Goal: Task Accomplishment & Management: Use online tool/utility

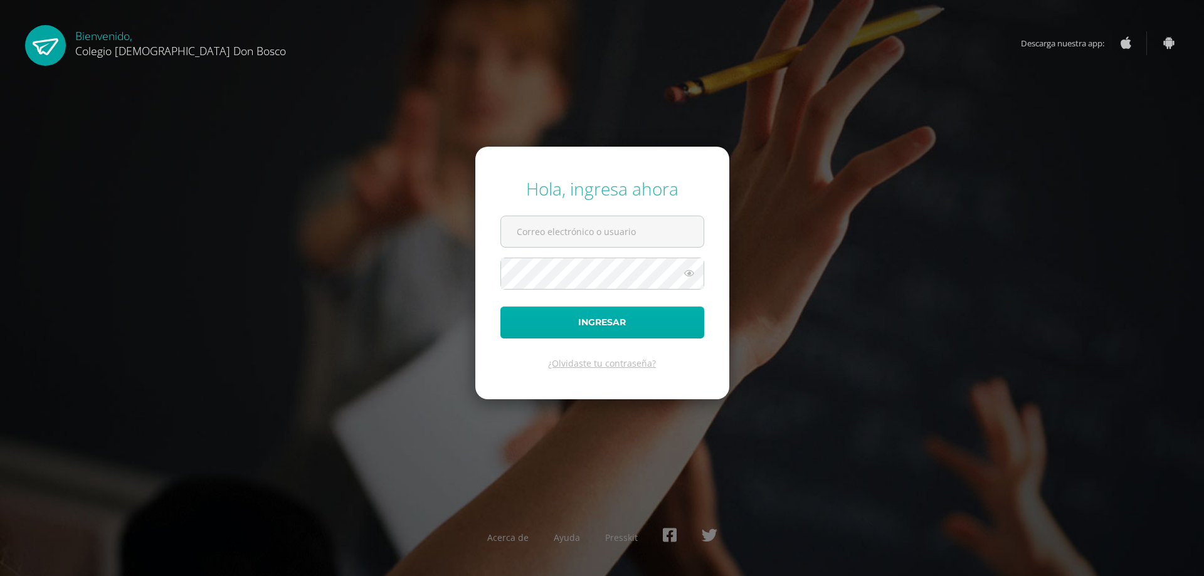
type input "etejeda@donbosco.edu.gt"
click at [634, 333] on button "Ingresar" at bounding box center [602, 323] width 204 height 32
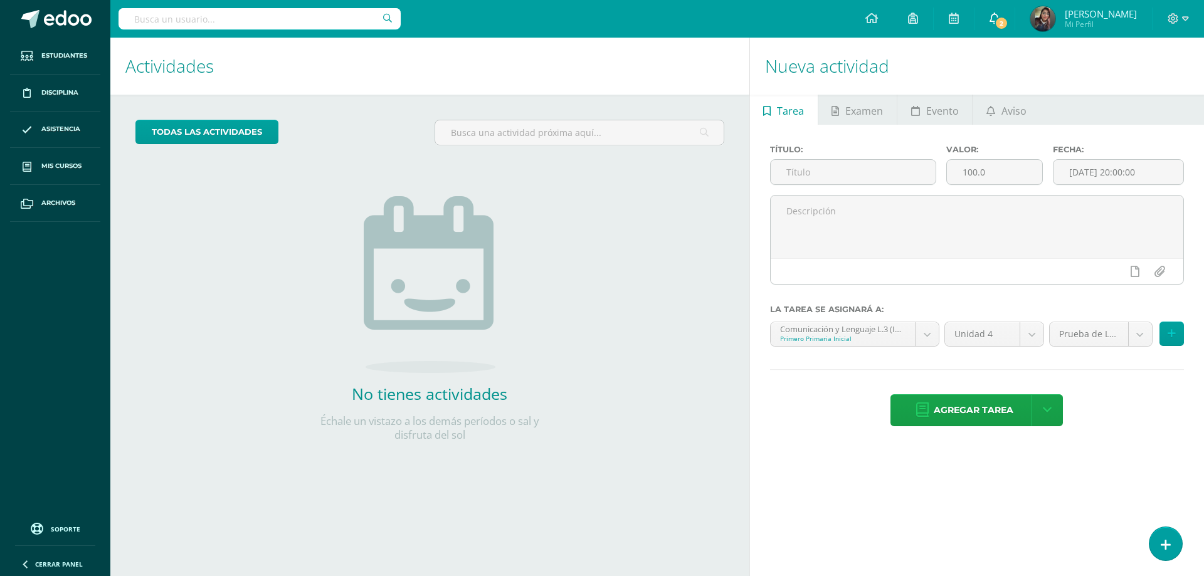
click at [989, 21] on icon at bounding box center [994, 18] width 10 height 11
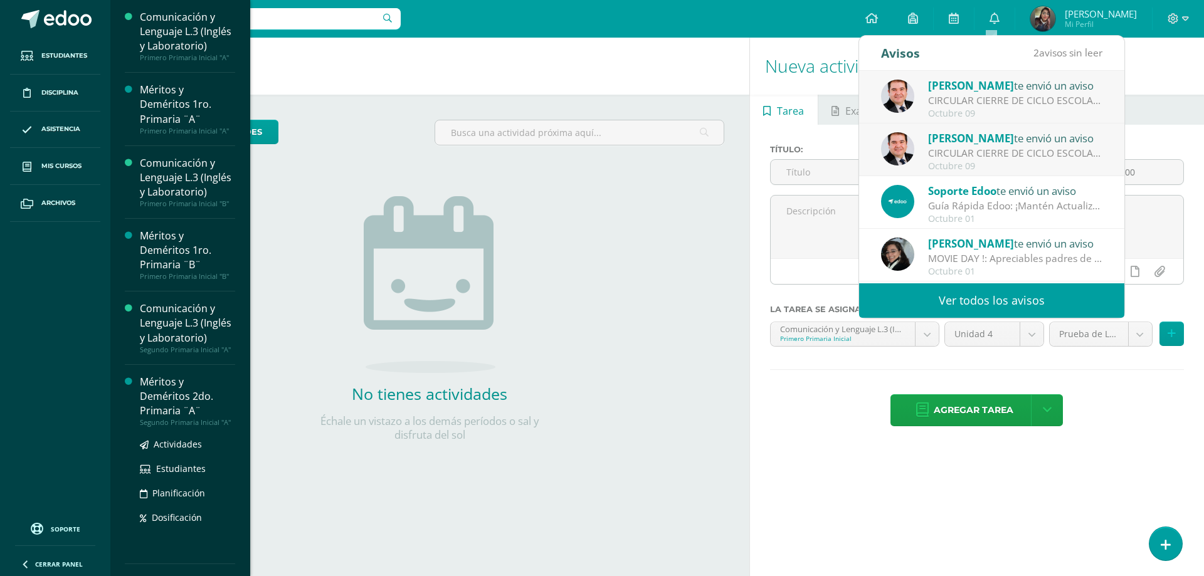
scroll to position [188, 0]
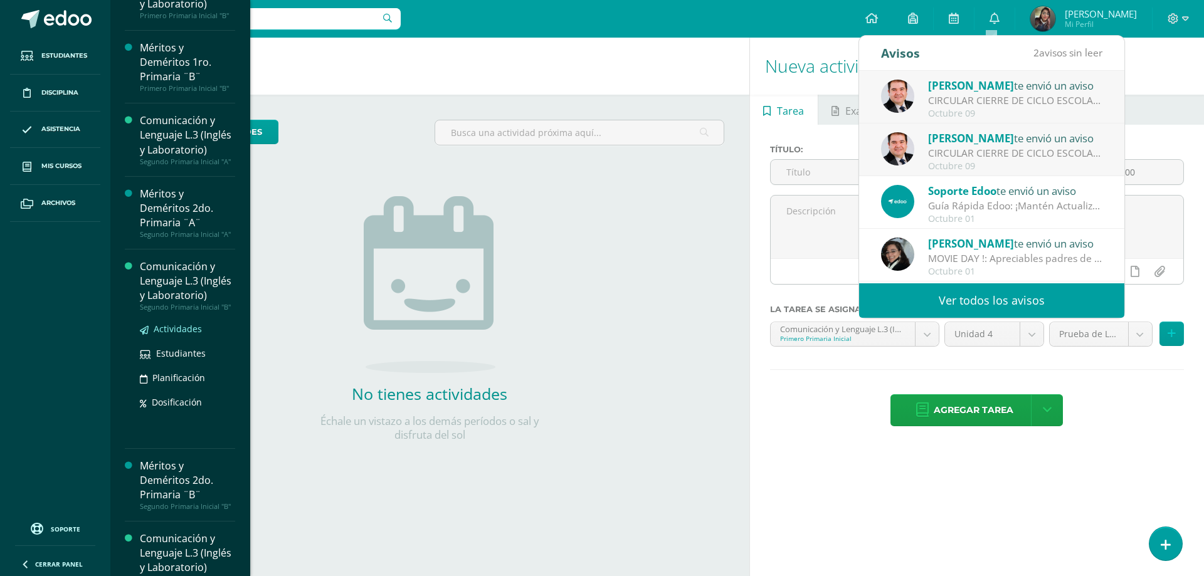
click at [177, 335] on span "Actividades" at bounding box center [178, 329] width 48 height 12
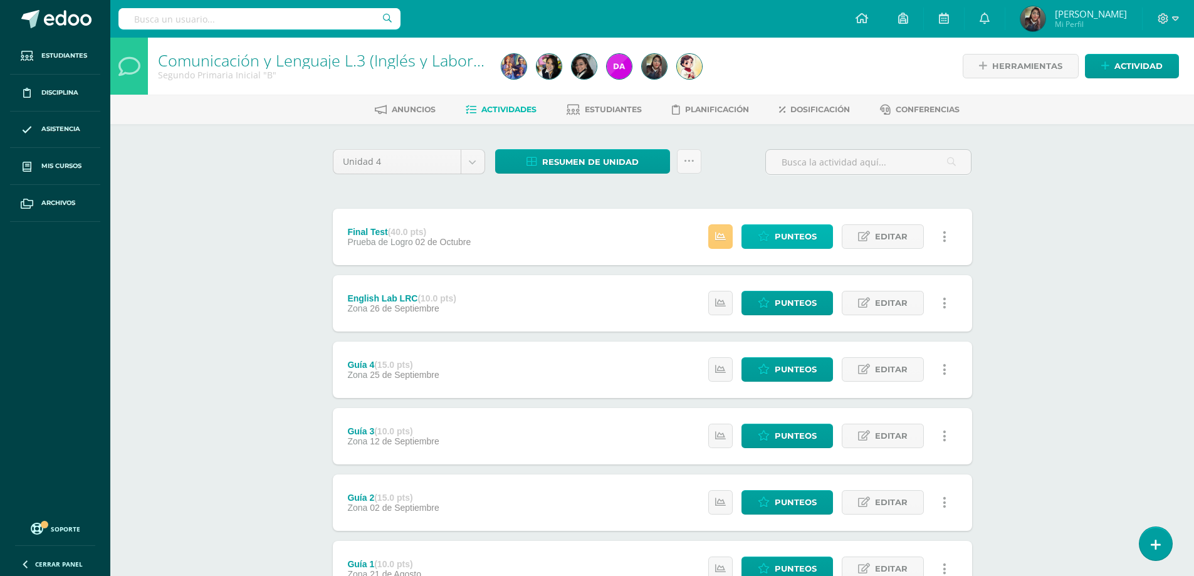
click at [780, 236] on span "Punteos" at bounding box center [796, 236] width 42 height 23
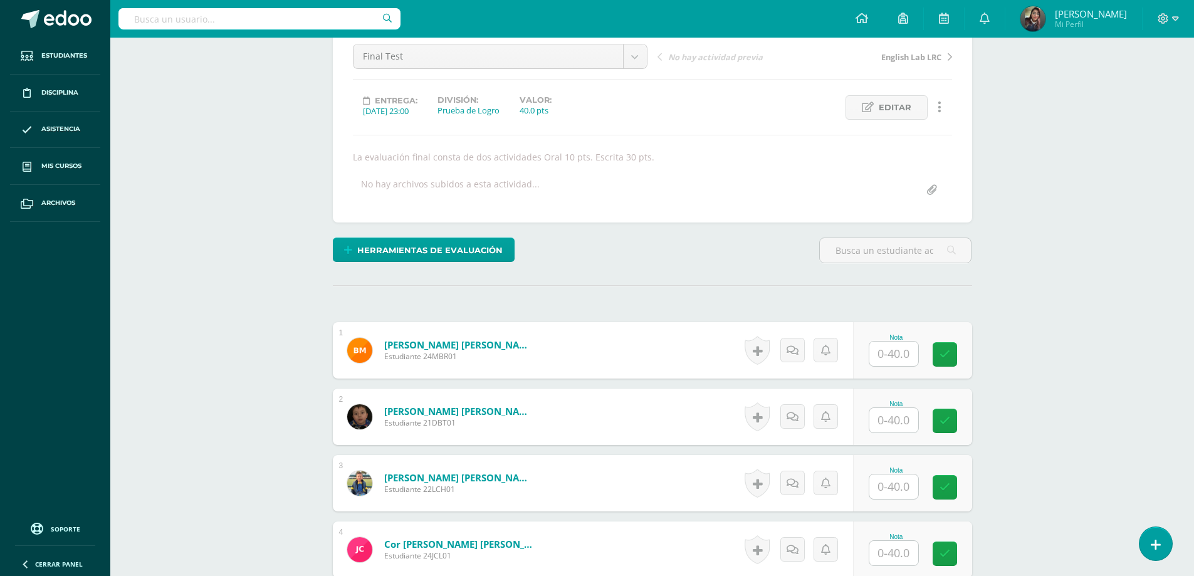
scroll to position [188, 0]
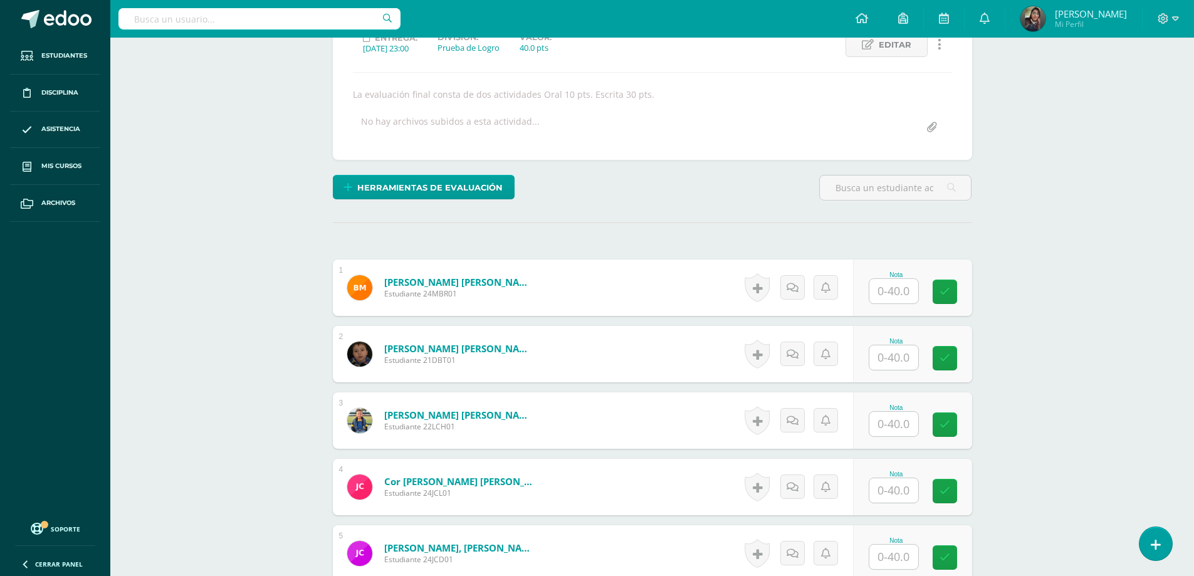
click at [888, 297] on input "text" at bounding box center [893, 291] width 49 height 24
type input "39"
type input "29"
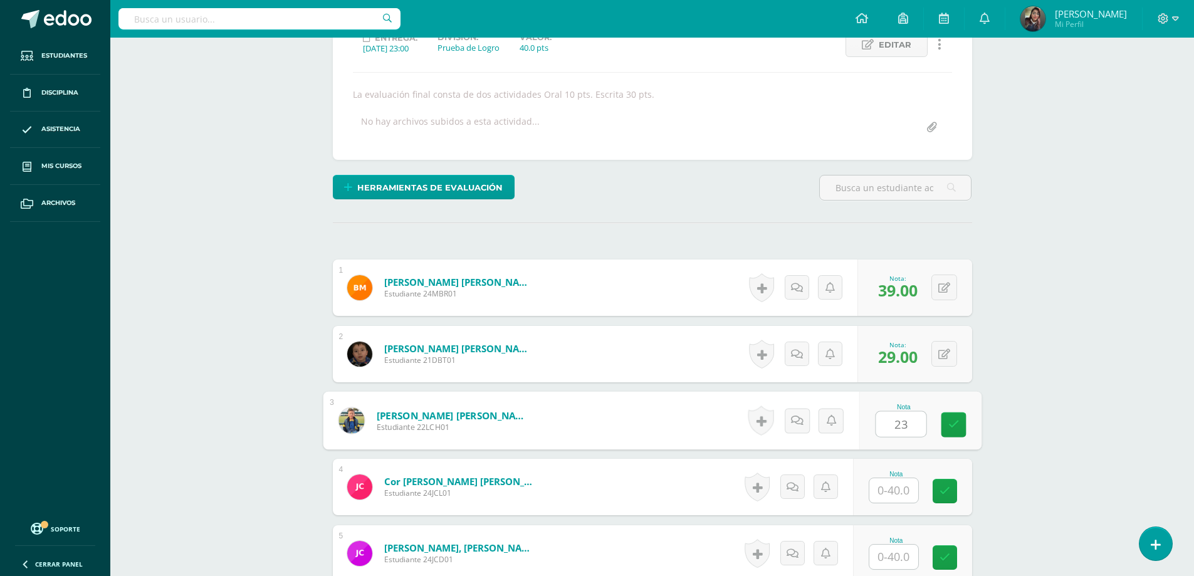
type input "23"
type input "40"
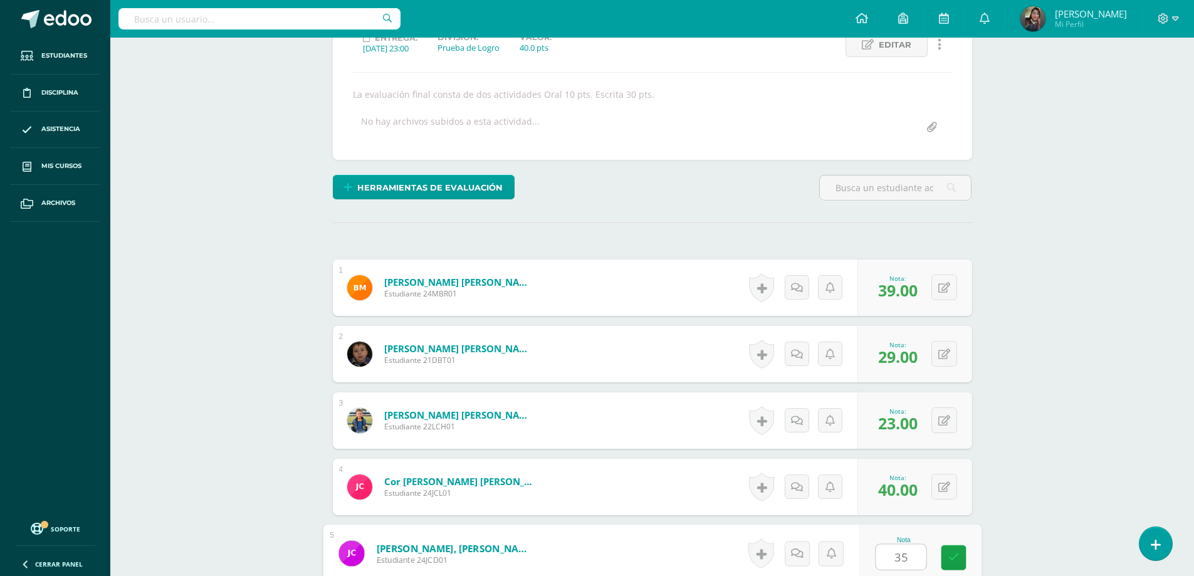
type input "35"
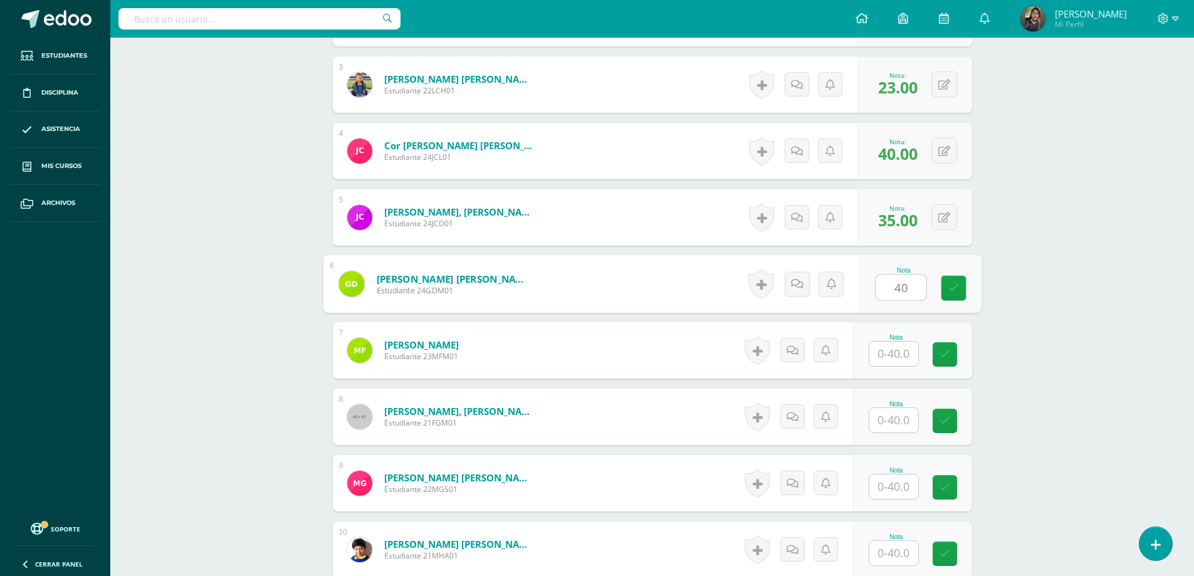
type input "40"
type input "37"
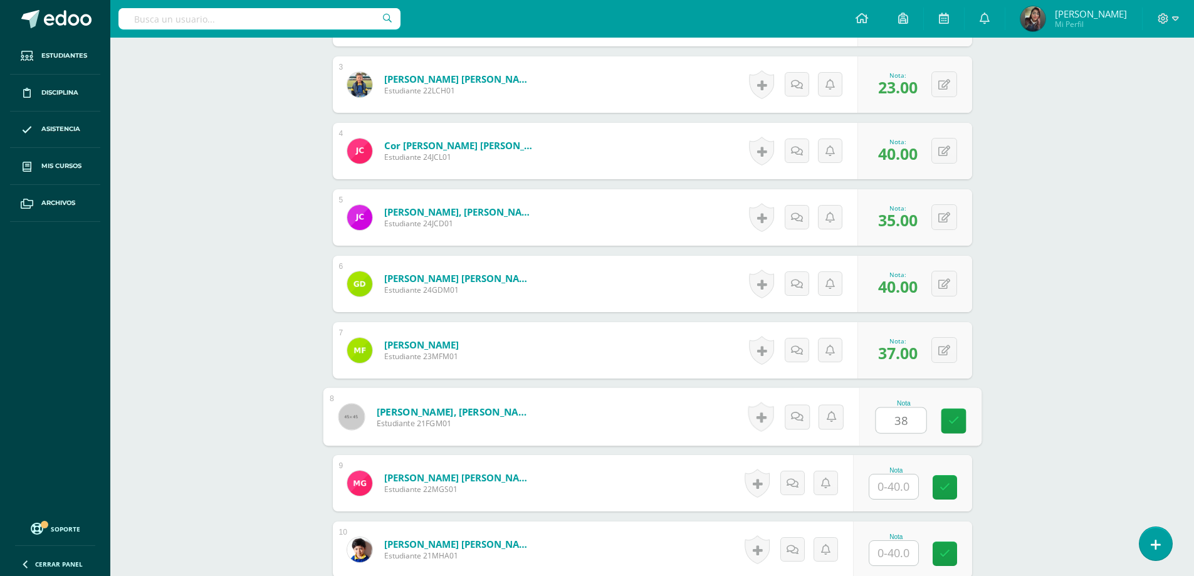
type input "38"
type input "30"
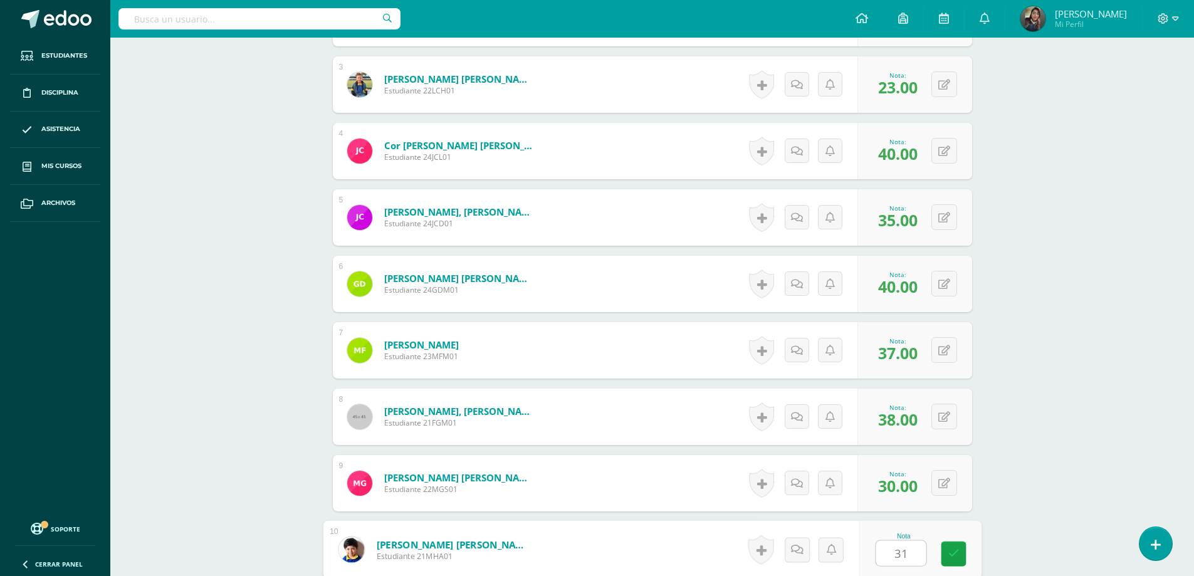
type input "31"
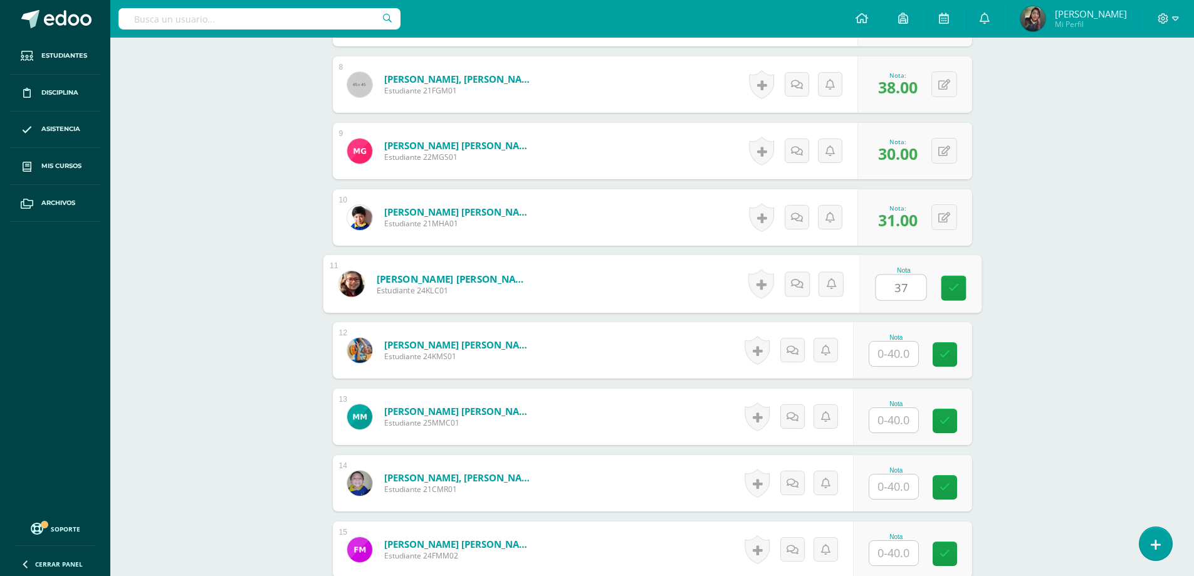
type input "37"
type input "30"
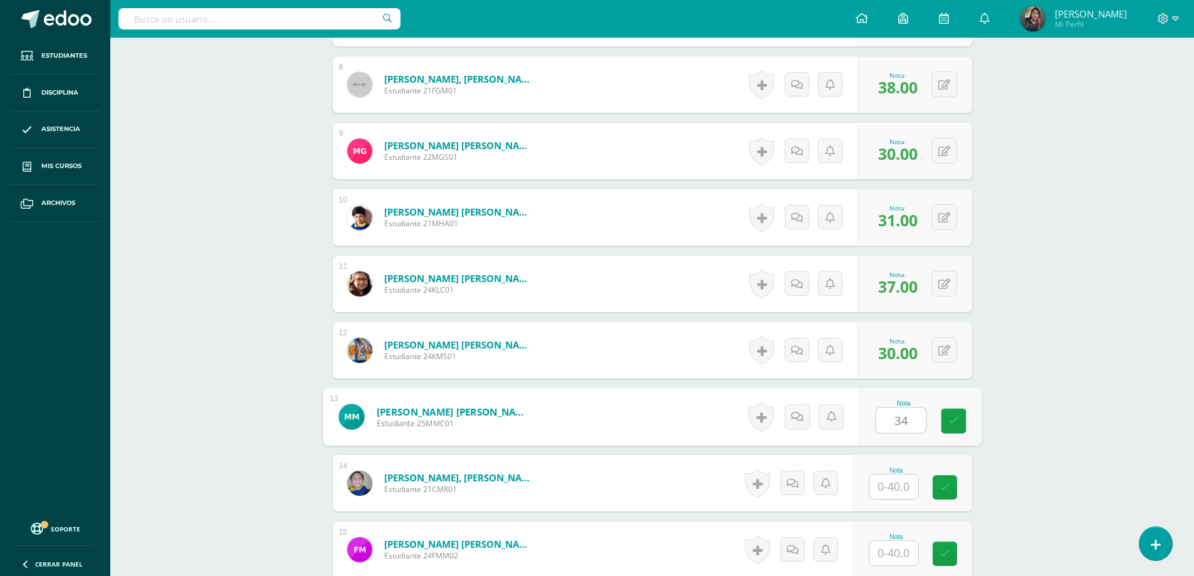
type input "34"
type input "19"
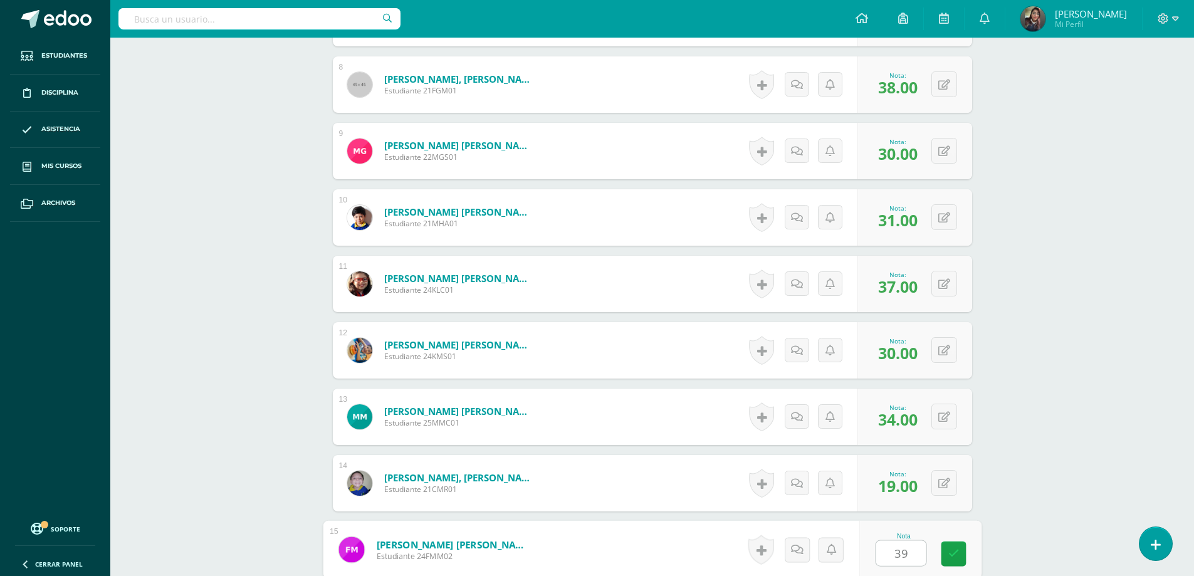
type input "39"
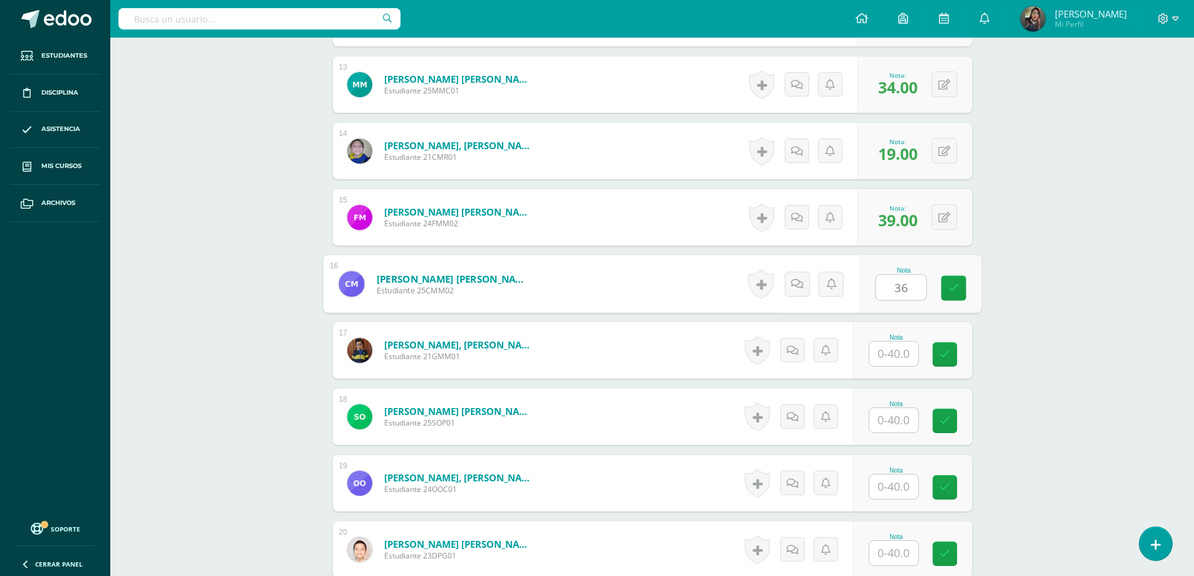
type input "36"
type input "35"
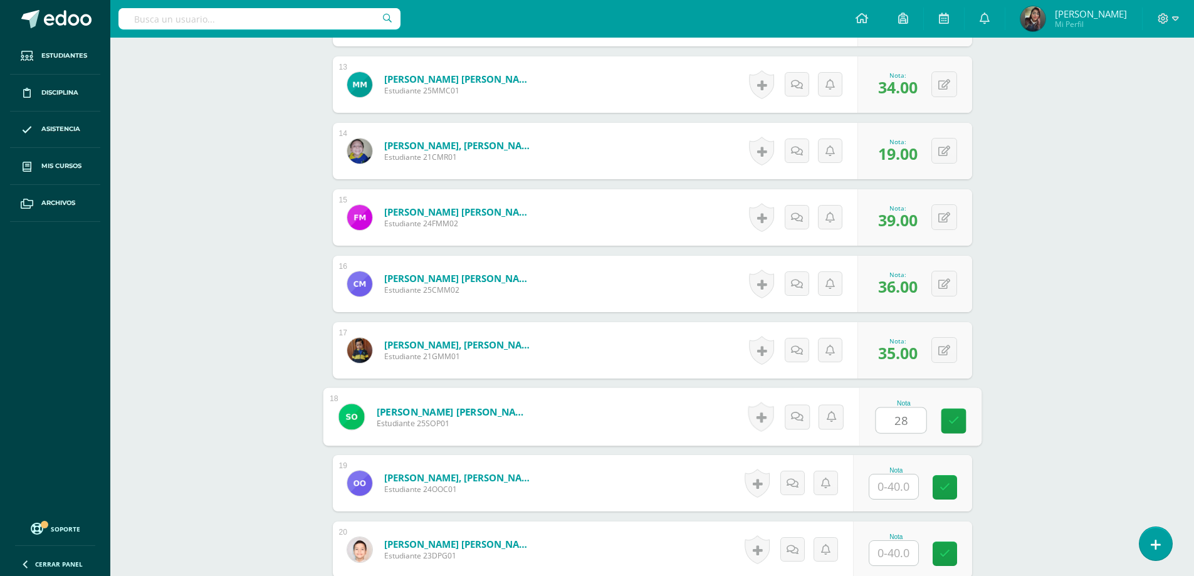
type input "28"
type input "29"
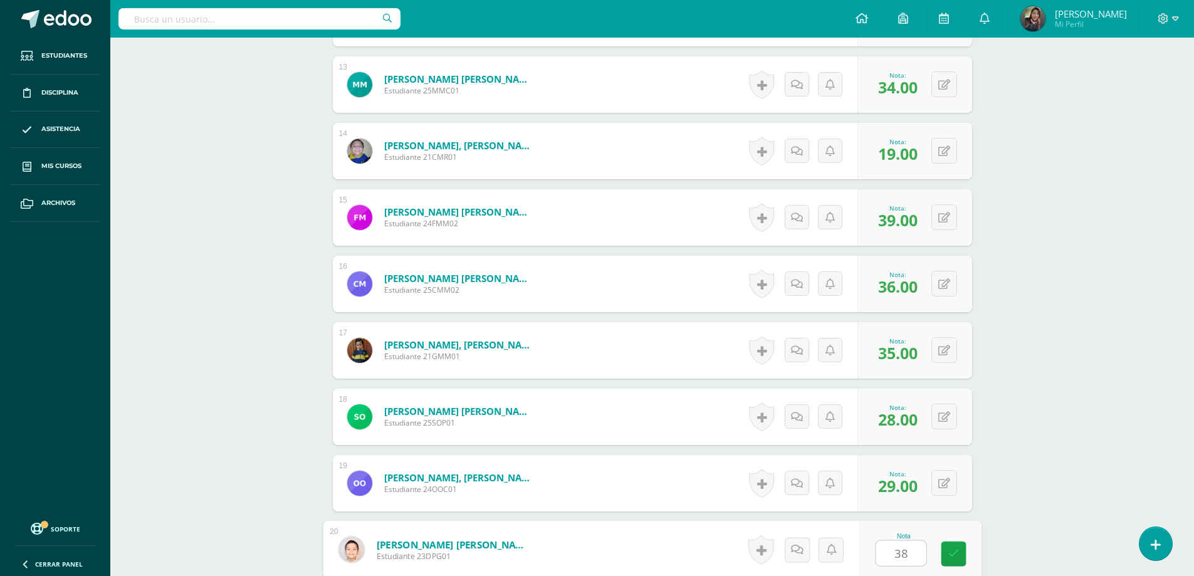
type input "38"
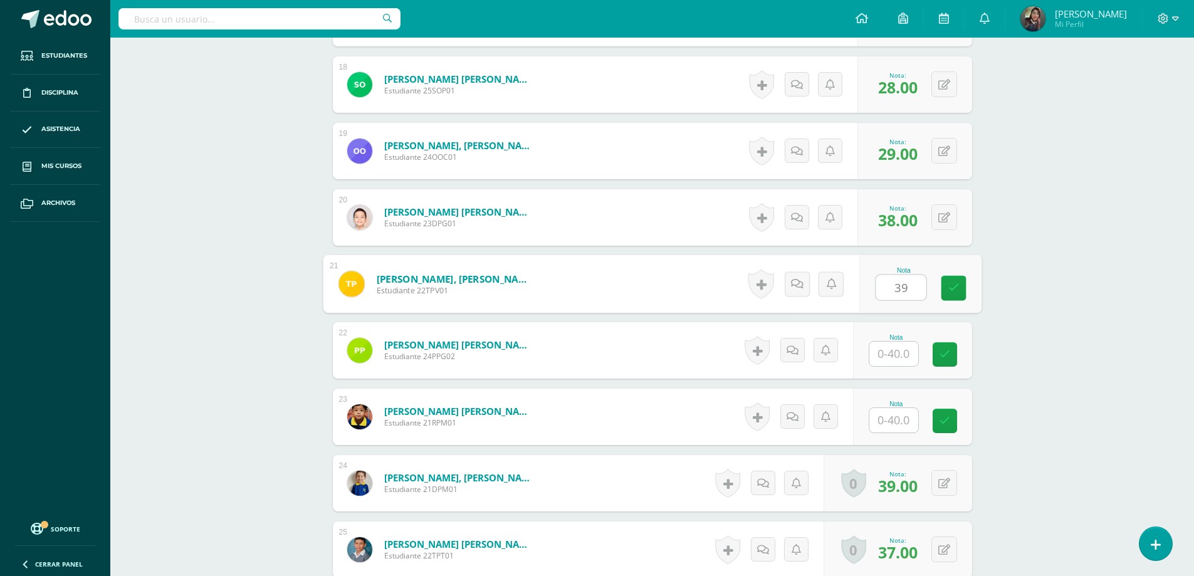
type input "39"
type input "37"
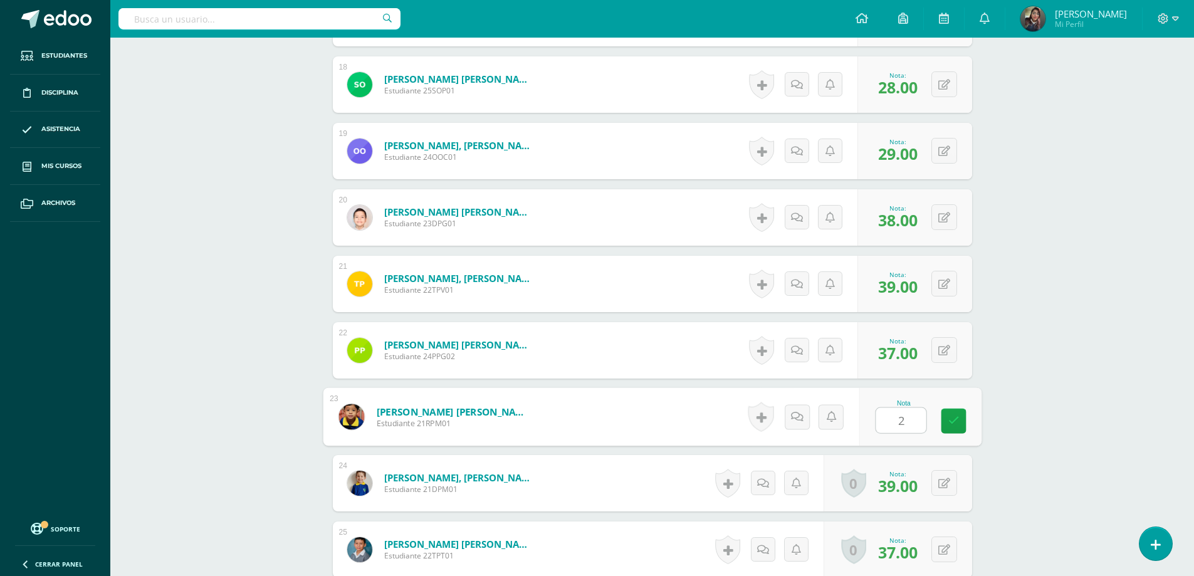
type input "21"
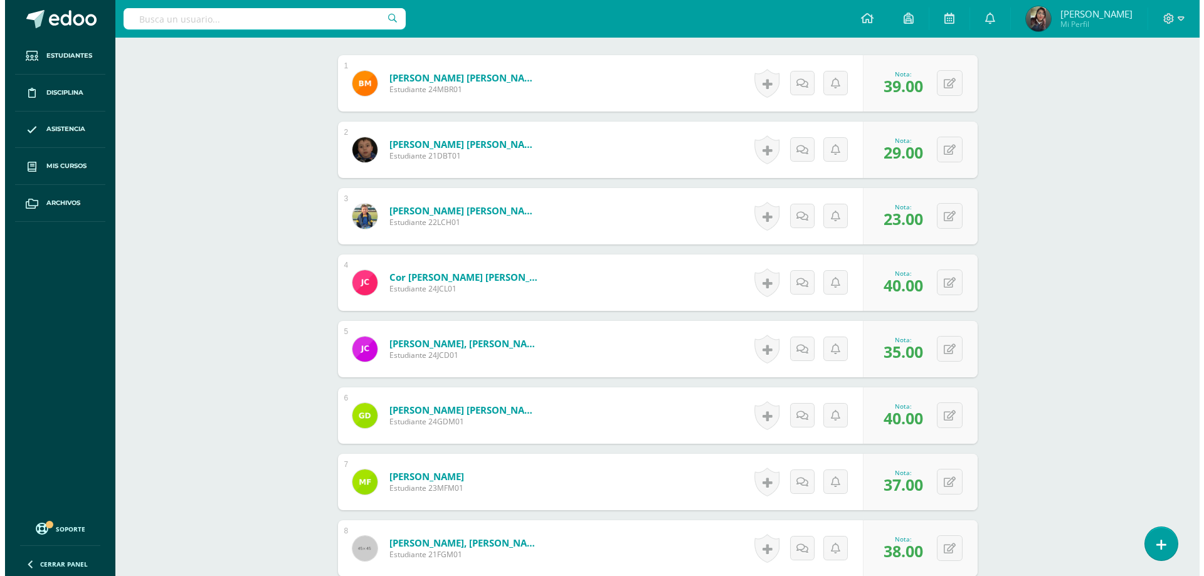
scroll to position [455, 0]
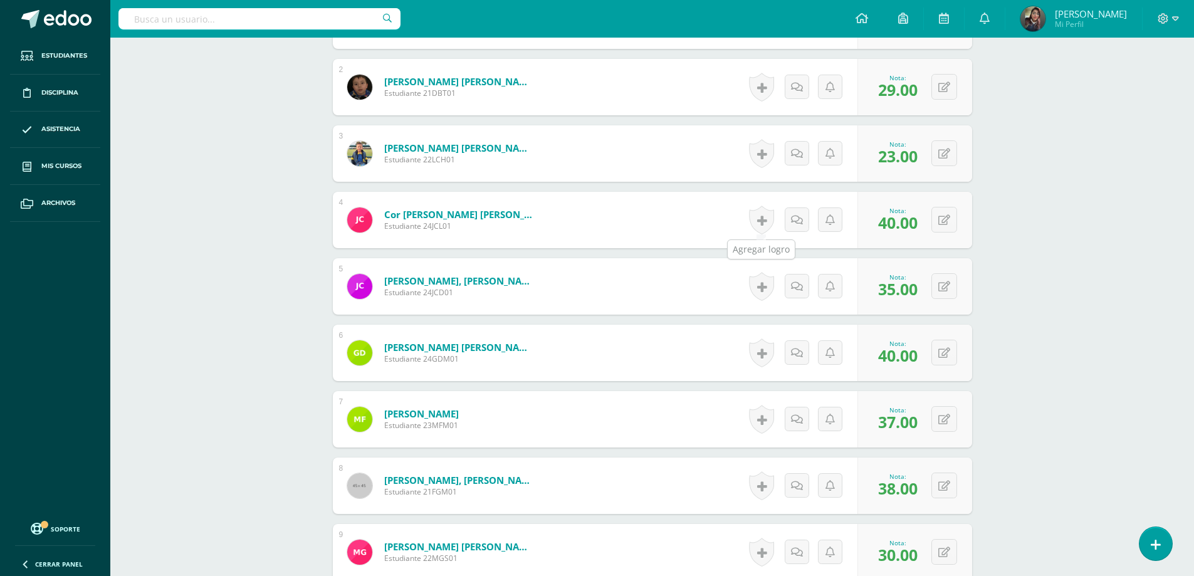
click at [765, 224] on link at bounding box center [761, 220] width 25 height 29
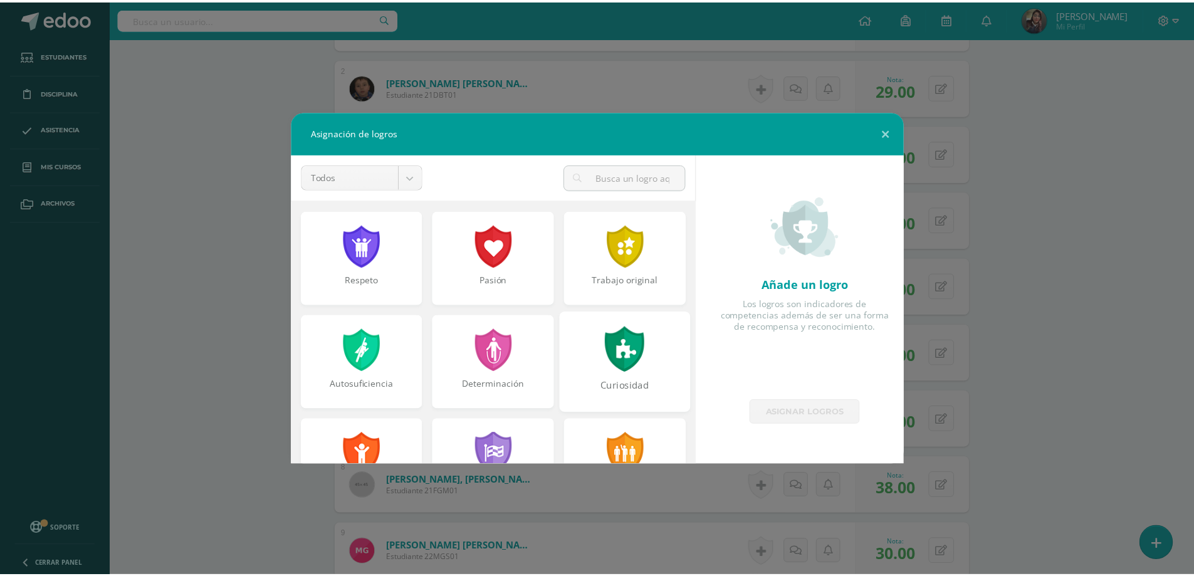
scroll to position [313, 0]
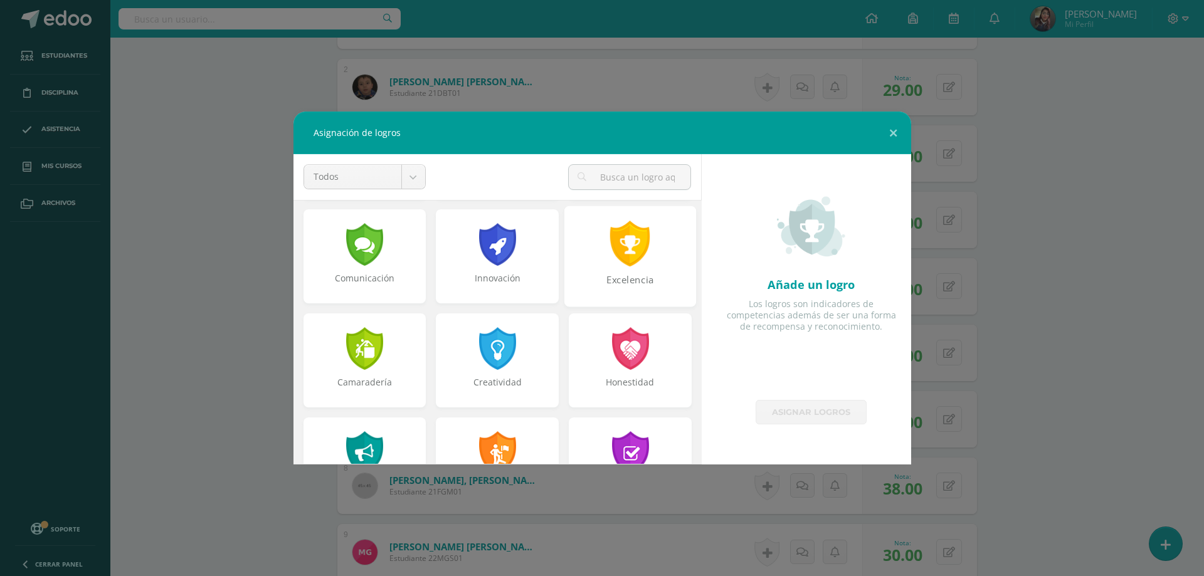
click at [625, 232] on div at bounding box center [630, 244] width 43 height 46
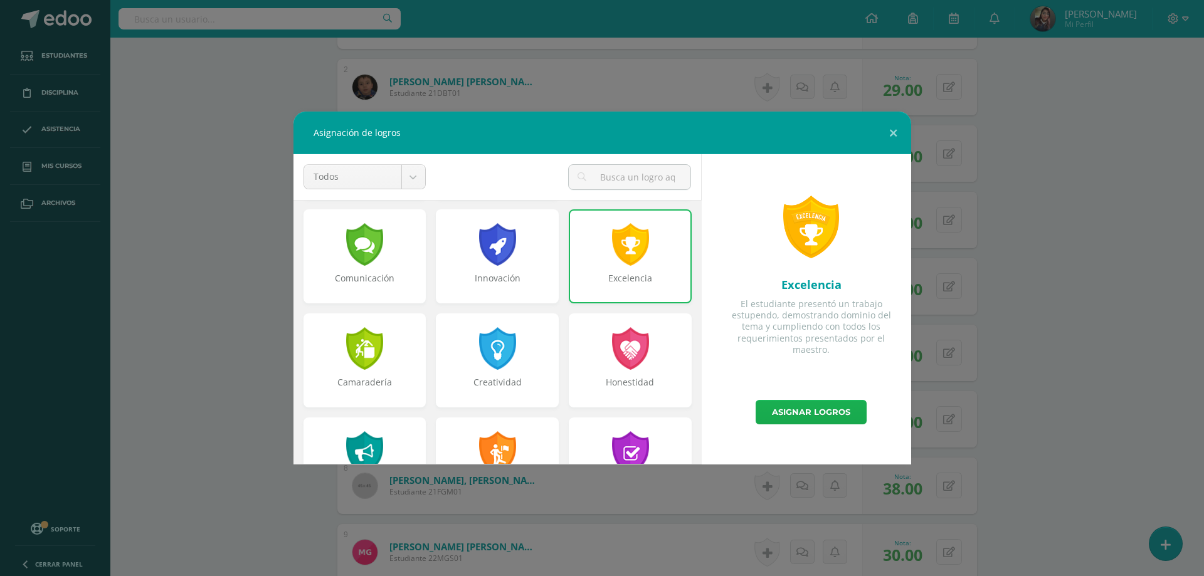
click at [800, 405] on link "Asignar logros" at bounding box center [810, 412] width 111 height 24
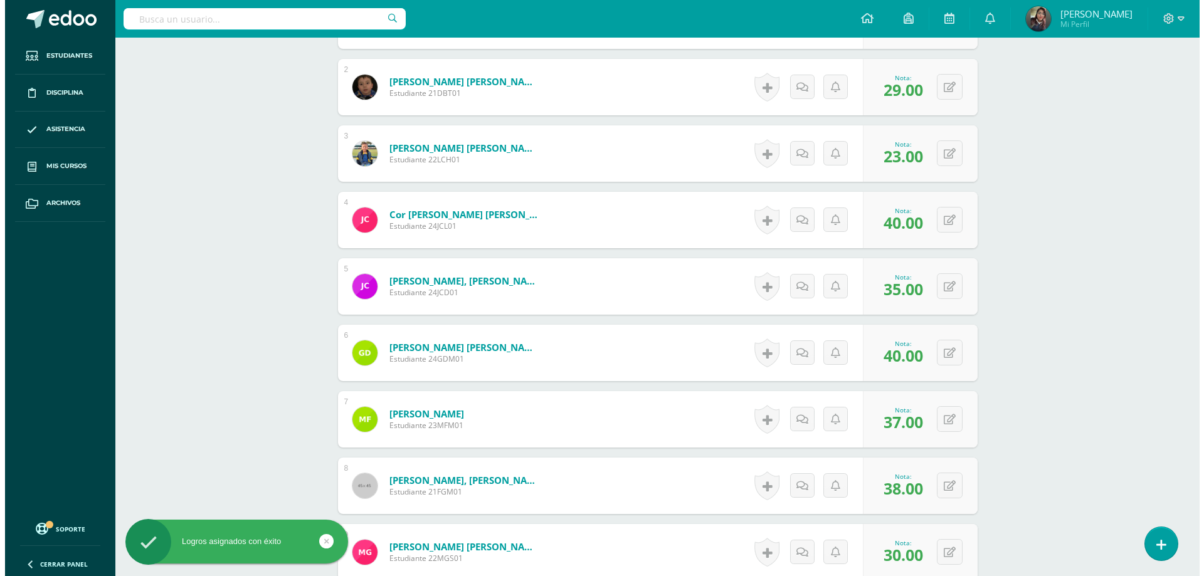
scroll to position [518, 0]
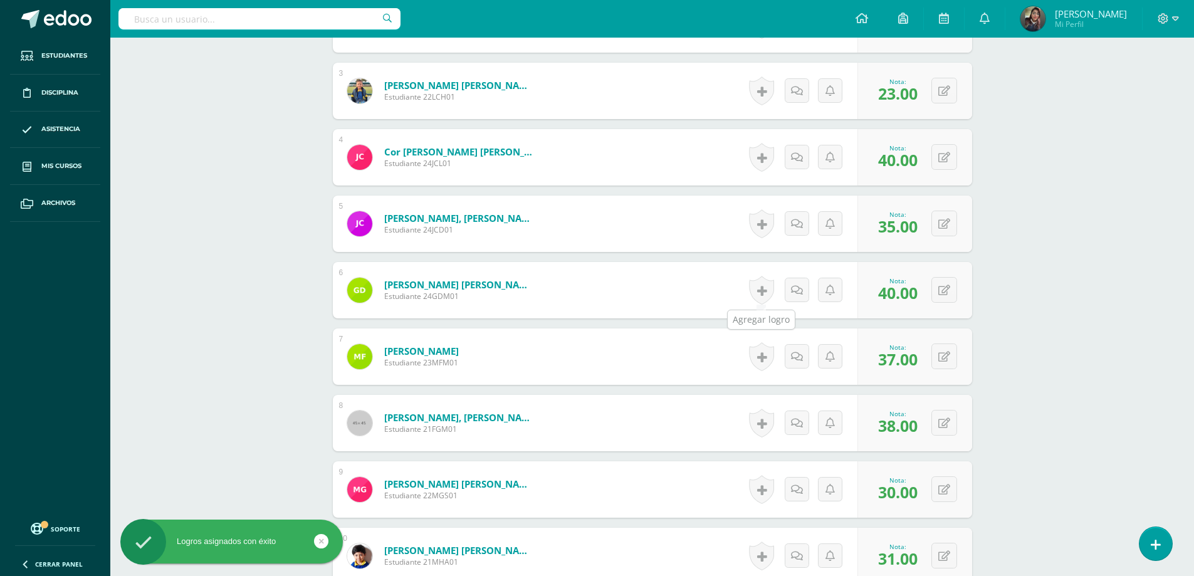
click at [767, 295] on link at bounding box center [761, 290] width 25 height 29
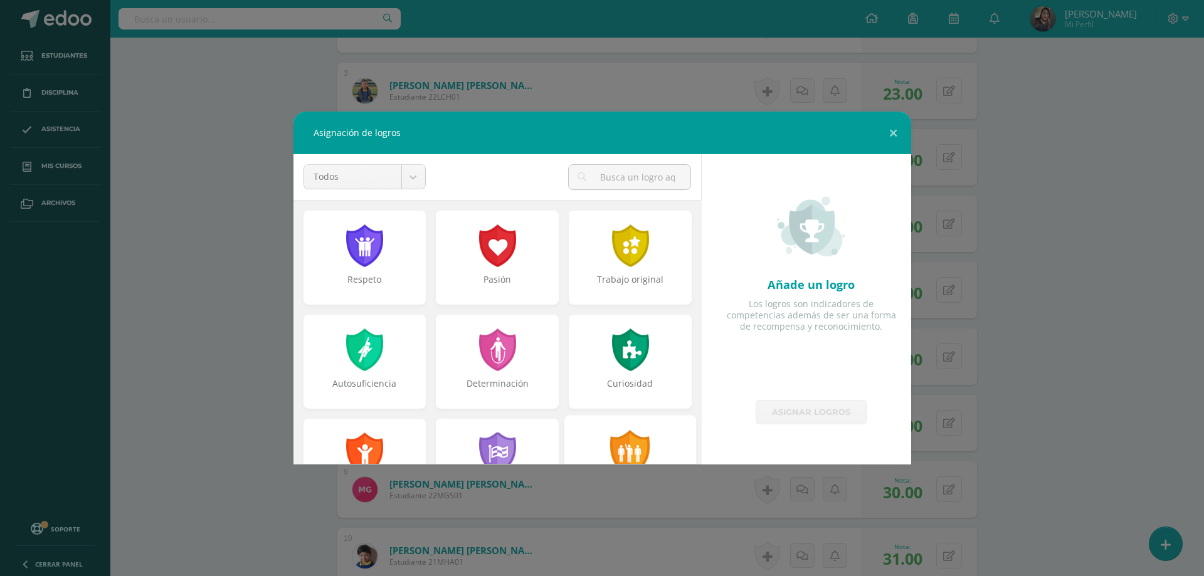
click at [619, 442] on div at bounding box center [630, 453] width 43 height 46
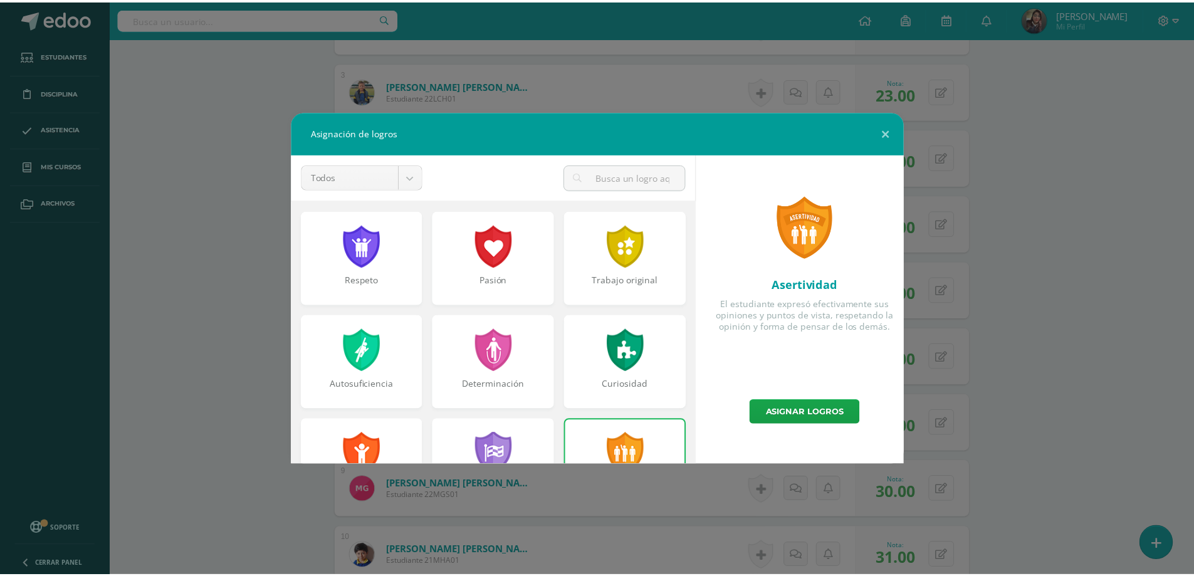
scroll to position [188, 0]
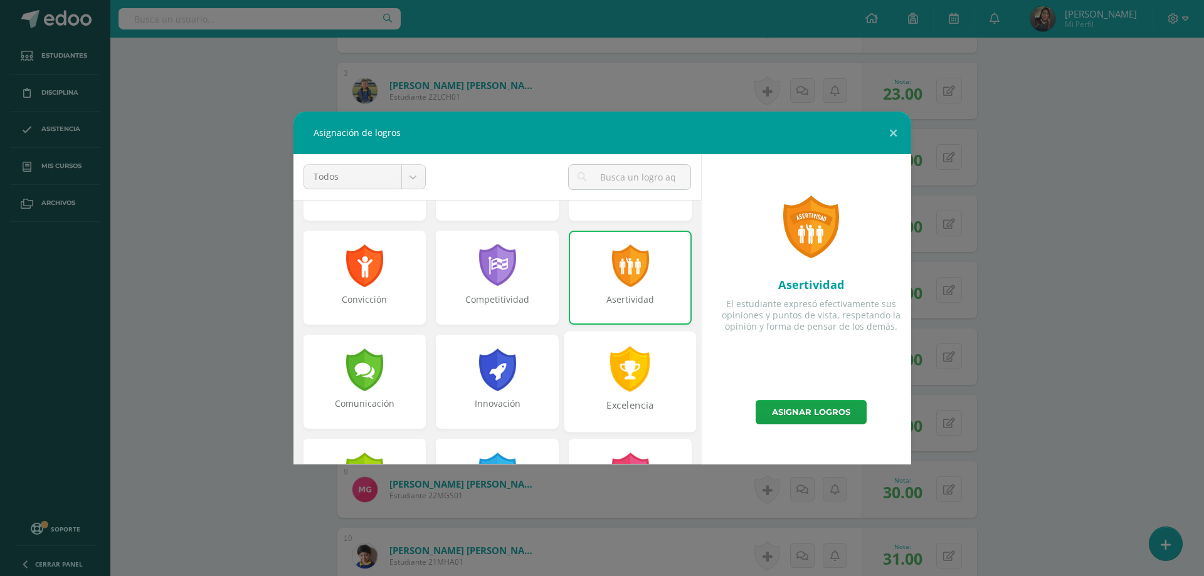
drag, startPoint x: 613, startPoint y: 264, endPoint x: 627, endPoint y: 365, distance: 102.5
click at [614, 264] on div at bounding box center [630, 265] width 40 height 43
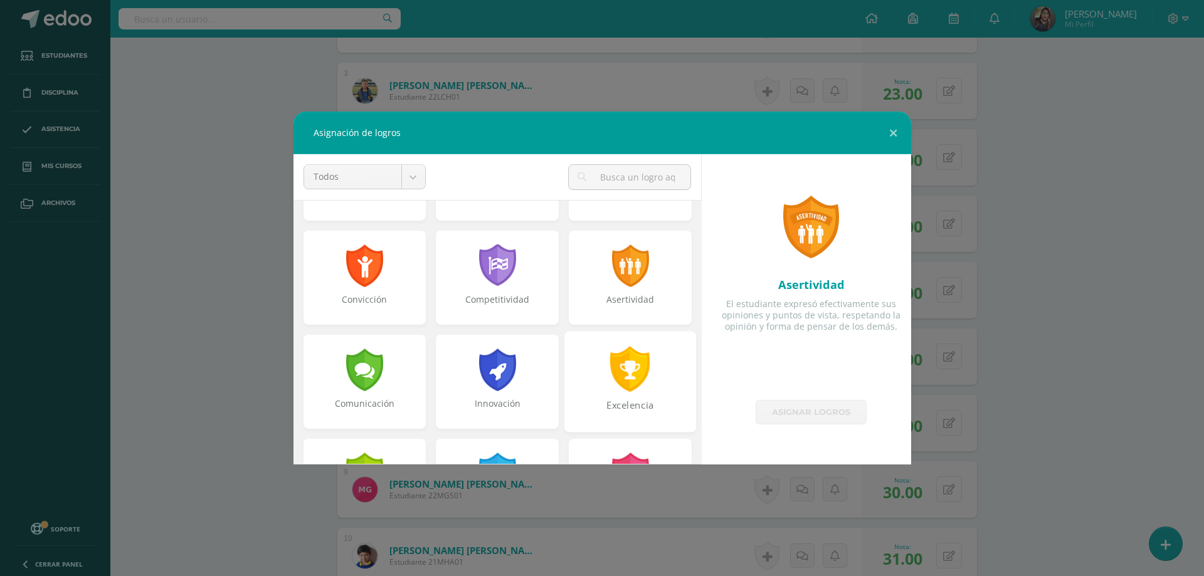
click at [624, 375] on div at bounding box center [630, 369] width 43 height 46
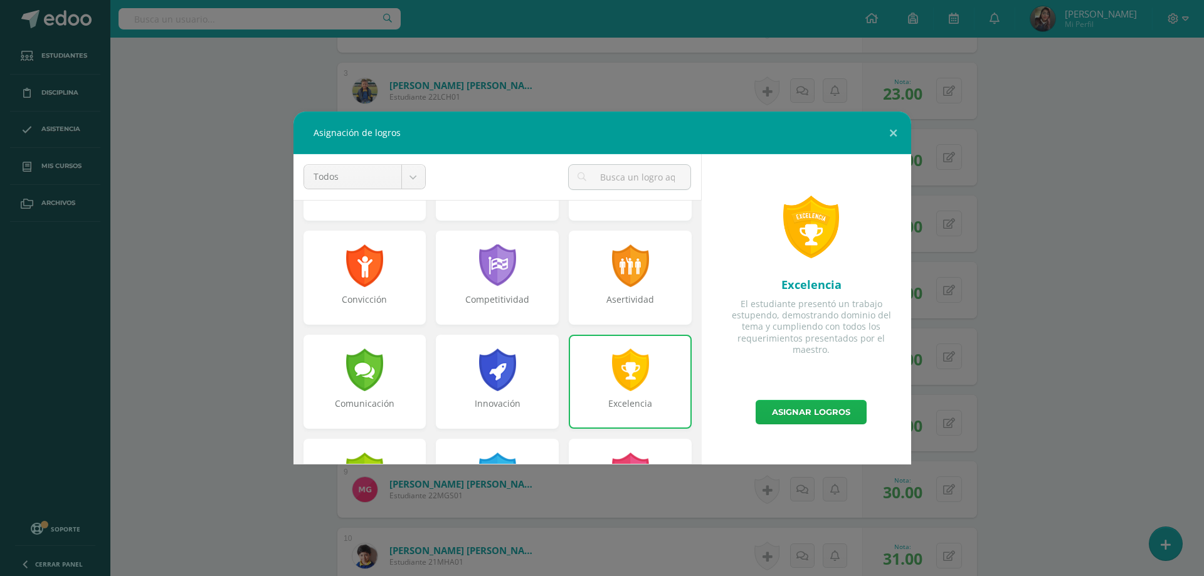
click at [839, 412] on link "Asignar logros" at bounding box center [810, 412] width 111 height 24
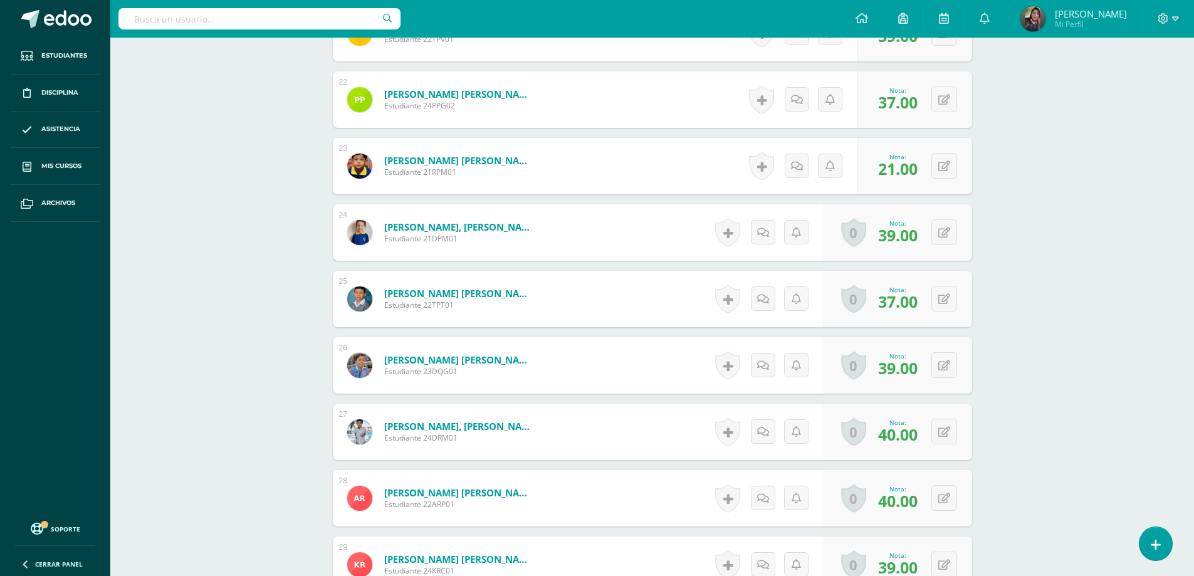
scroll to position [1395, 0]
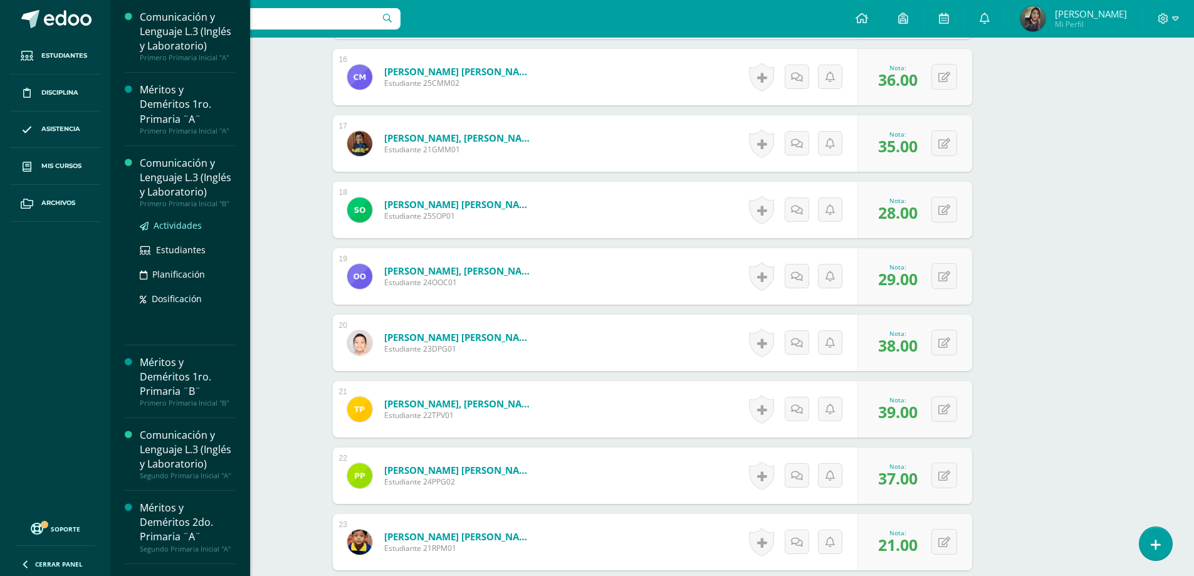
click at [162, 233] on link "Actividades" at bounding box center [187, 225] width 95 height 14
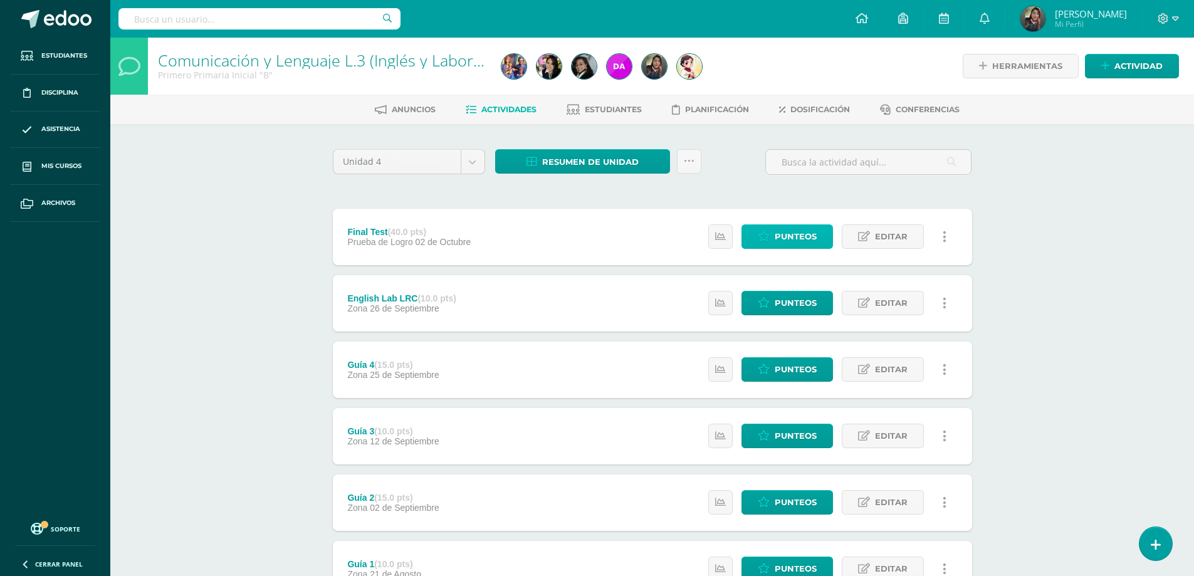
click at [790, 233] on span "Punteos" at bounding box center [796, 236] width 42 height 23
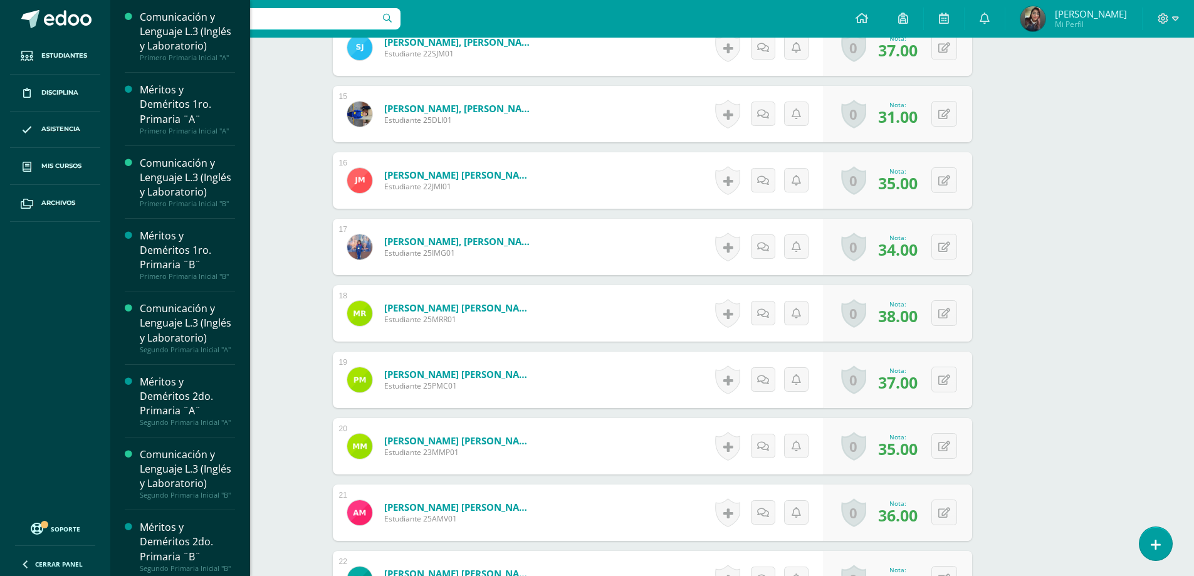
scroll to position [251, 0]
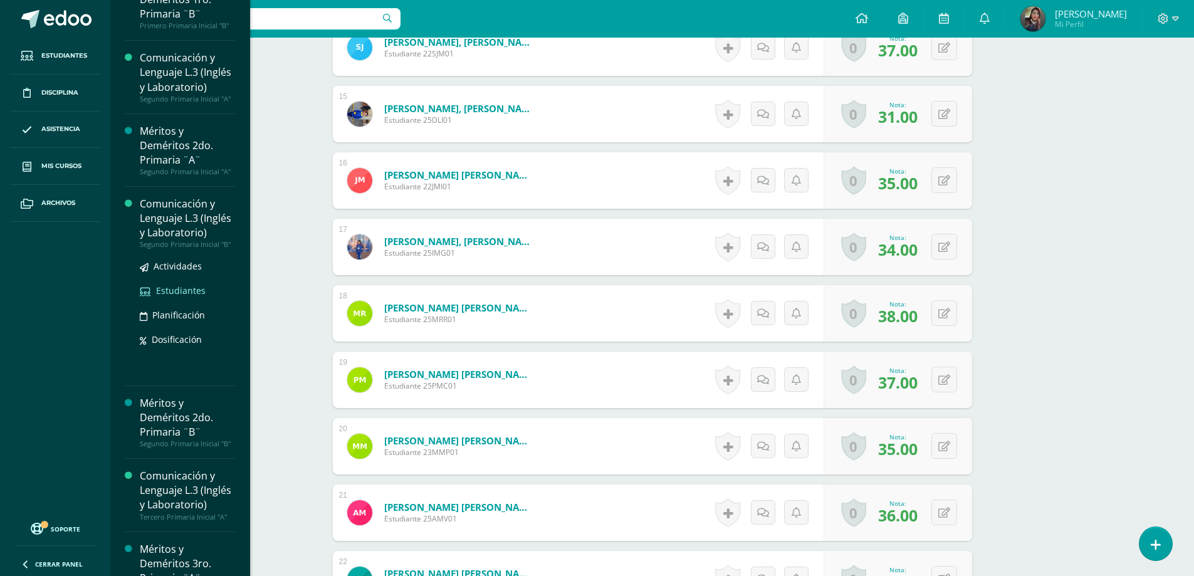
click at [181, 296] on span "Estudiantes" at bounding box center [181, 291] width 50 height 12
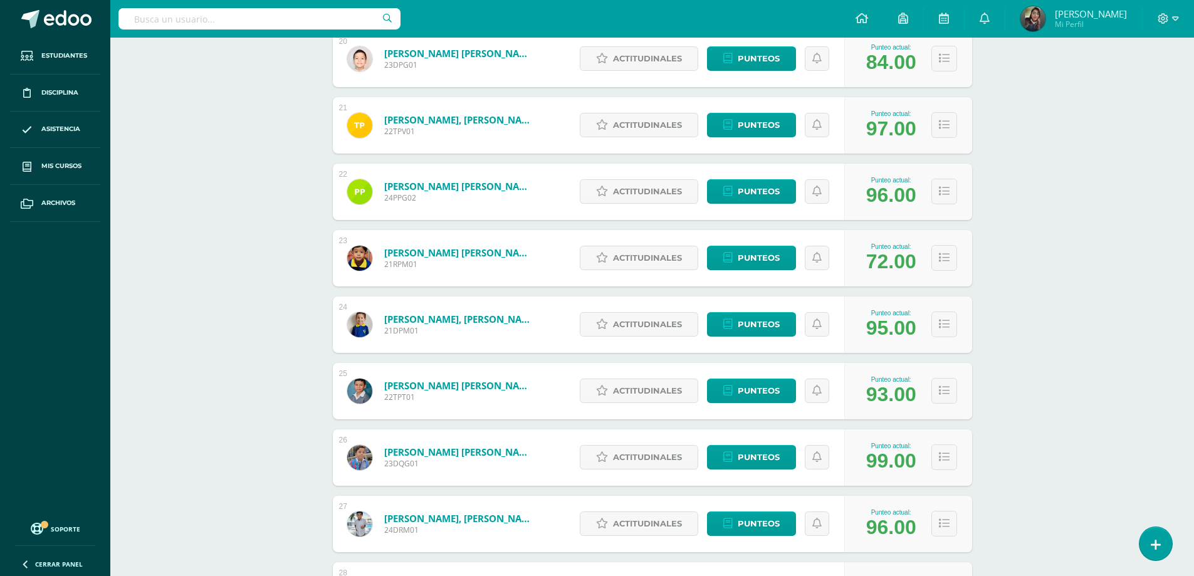
scroll to position [1567, 0]
